Goal: Understand process/instructions: Learn how to perform a task or action

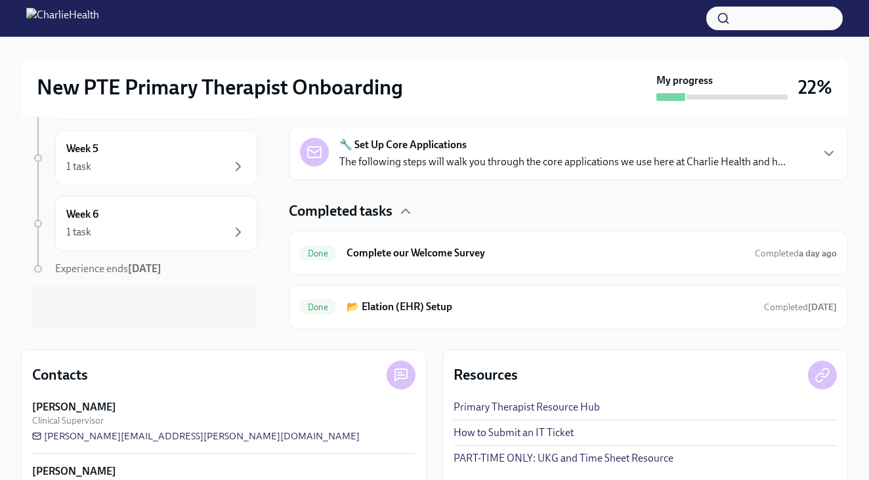
scroll to position [141, 0]
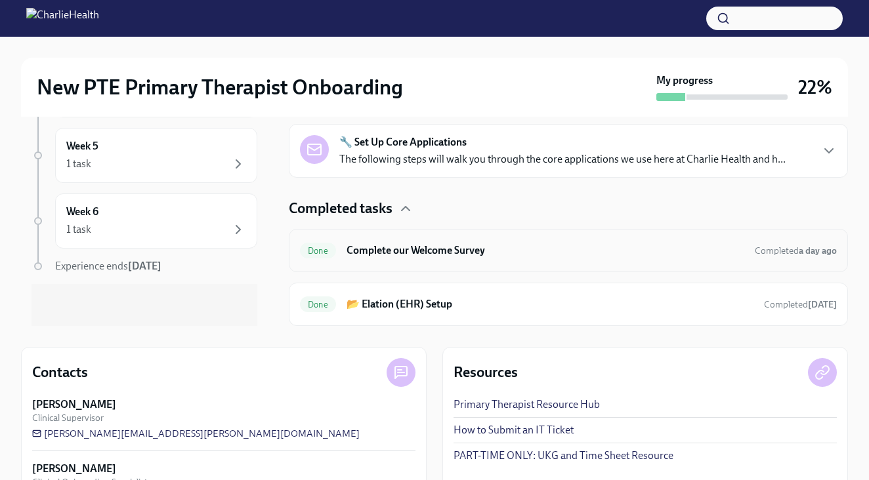
click at [393, 253] on h6 "Complete our Welcome Survey" at bounding box center [545, 250] width 398 height 14
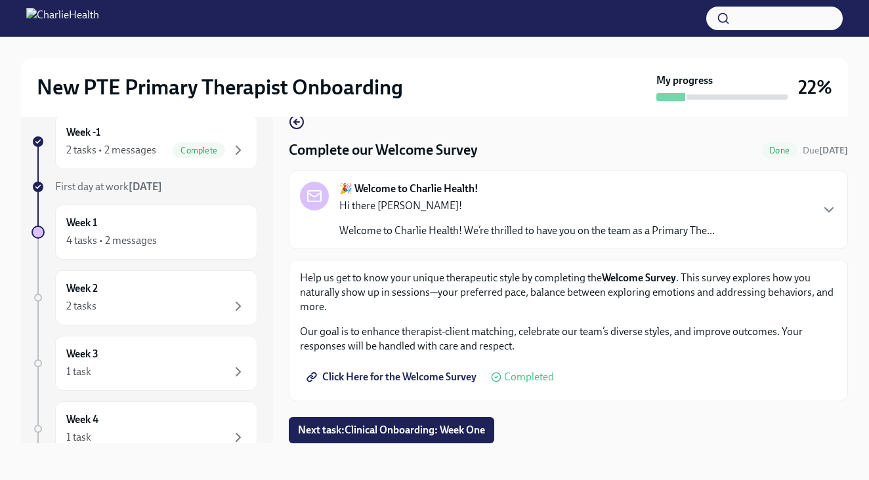
scroll to position [24, 0]
click at [192, 148] on span "Complete" at bounding box center [199, 151] width 52 height 10
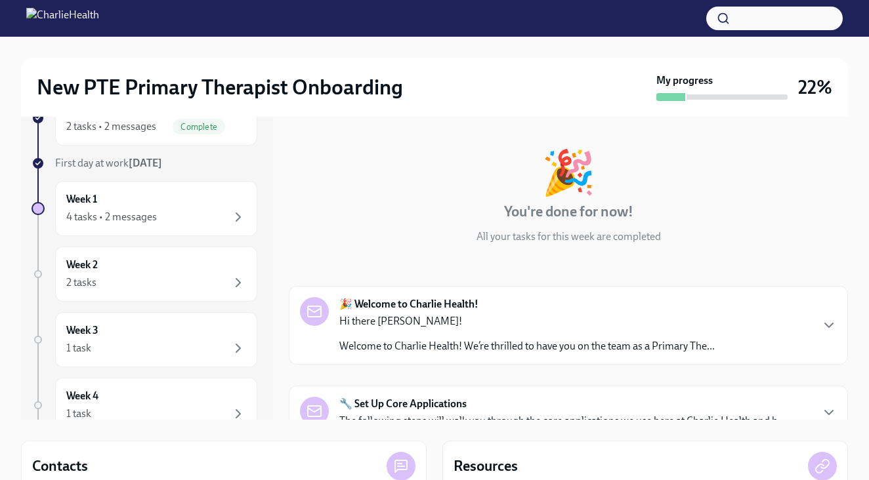
scroll to position [50, 0]
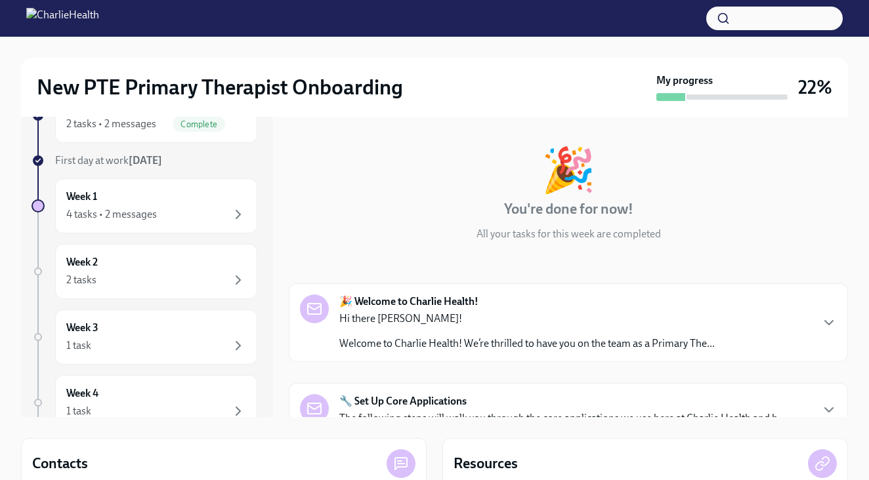
click at [392, 339] on p "Welcome to Charlie Health! We’re thrilled to have you on the team as a Primary …" at bounding box center [526, 344] width 375 height 14
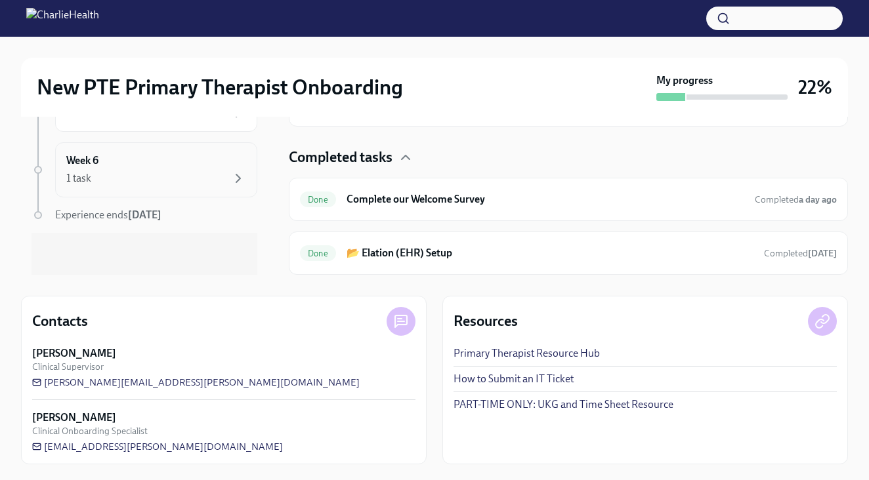
scroll to position [192, 0]
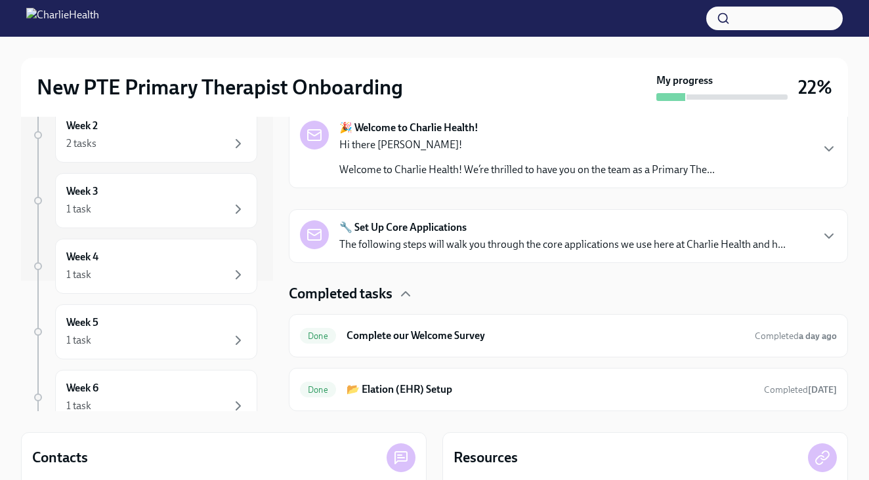
scroll to position [59, 0]
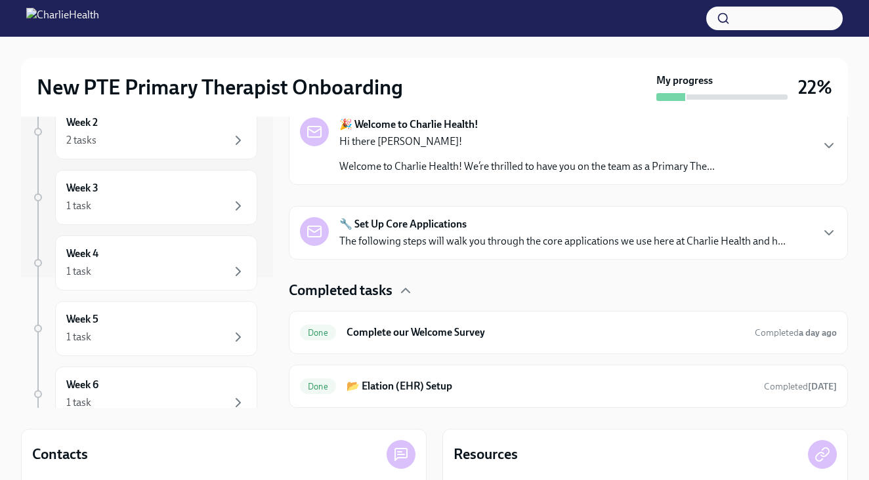
click at [422, 228] on strong "🔧 Set Up Core Applications" at bounding box center [402, 224] width 127 height 14
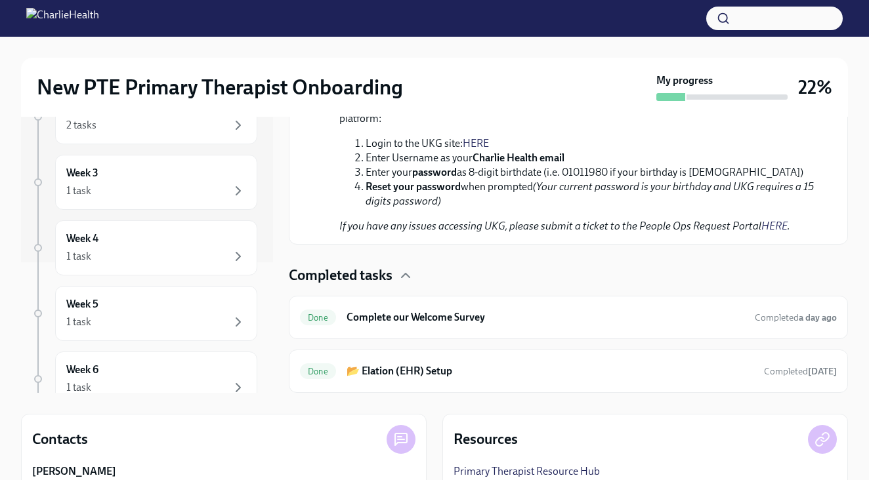
scroll to position [1030, 0]
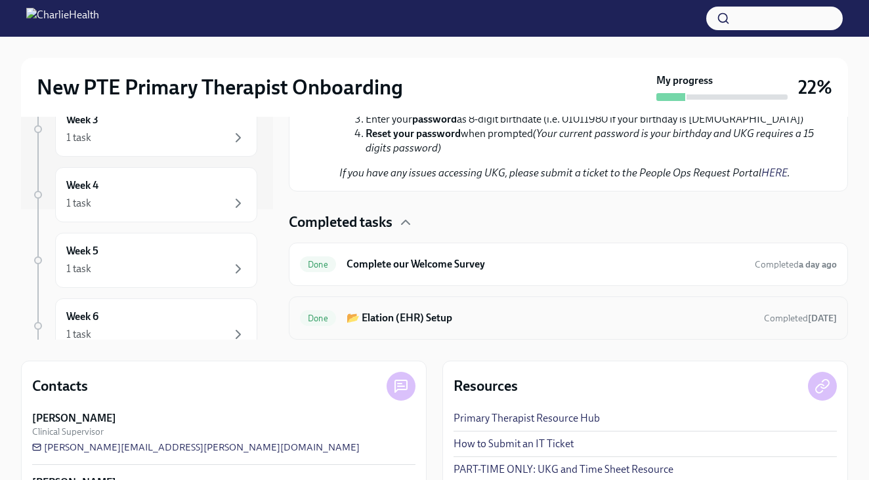
click at [427, 321] on h6 "📂 Elation (EHR) Setup" at bounding box center [549, 318] width 407 height 14
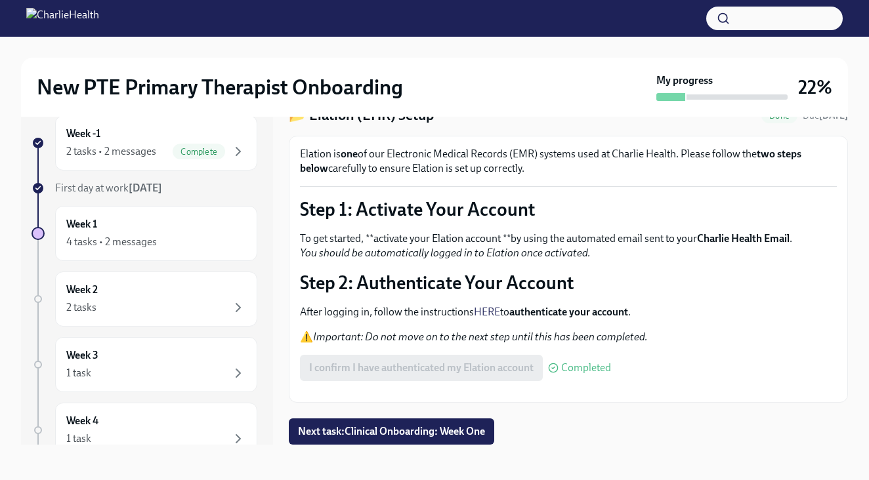
scroll to position [79, 0]
click at [394, 438] on span "Next task : Clinical Onboarding: Week One" at bounding box center [391, 431] width 187 height 13
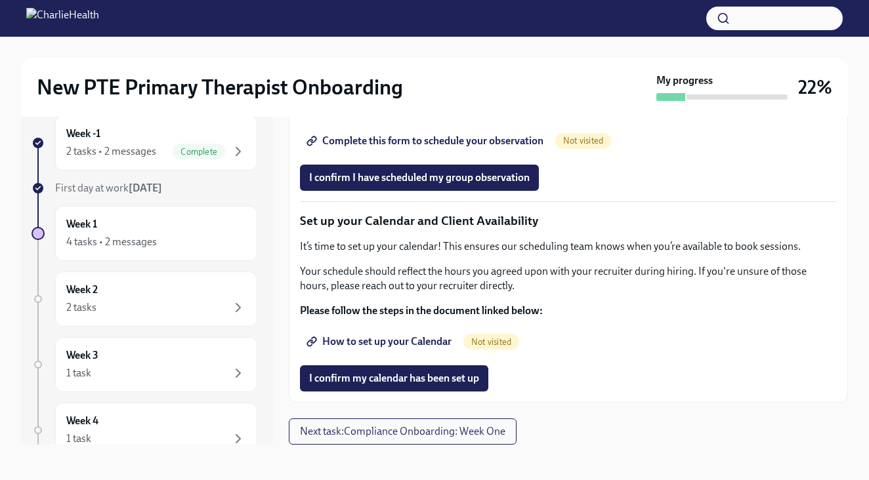
scroll to position [1703, 0]
click at [389, 154] on link "Complete this form to schedule your observation" at bounding box center [426, 141] width 253 height 26
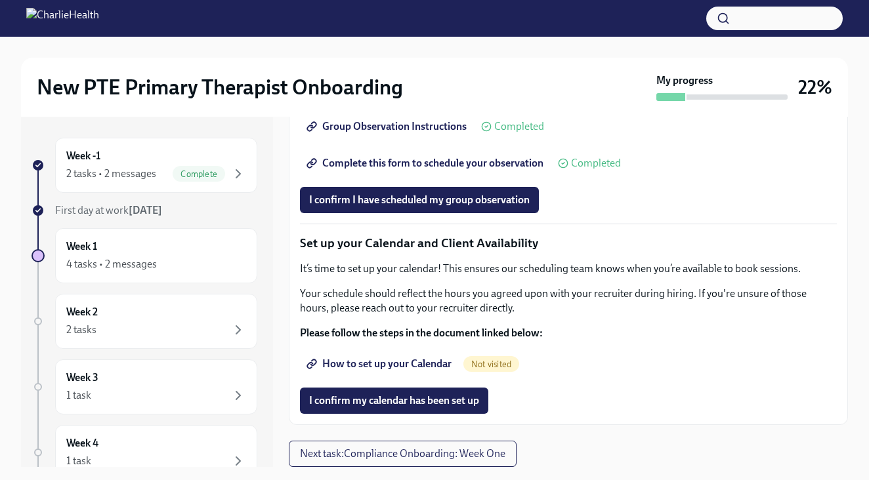
scroll to position [1706, 0]
click at [434, 213] on button "I confirm I have scheduled my group observation" at bounding box center [419, 200] width 239 height 26
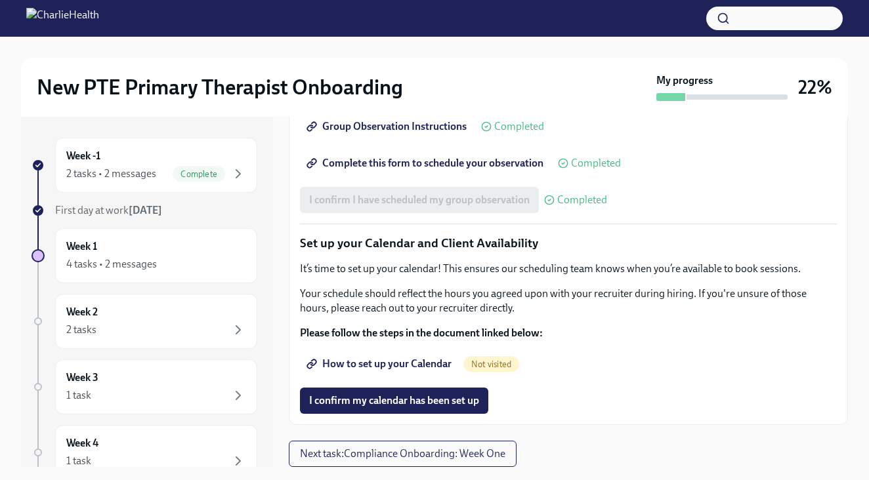
scroll to position [1870, 0]
click at [426, 359] on span "How to set up your Calendar" at bounding box center [380, 364] width 142 height 13
click at [28, 14] on img at bounding box center [62, 18] width 73 height 21
